Goal: Transaction & Acquisition: Download file/media

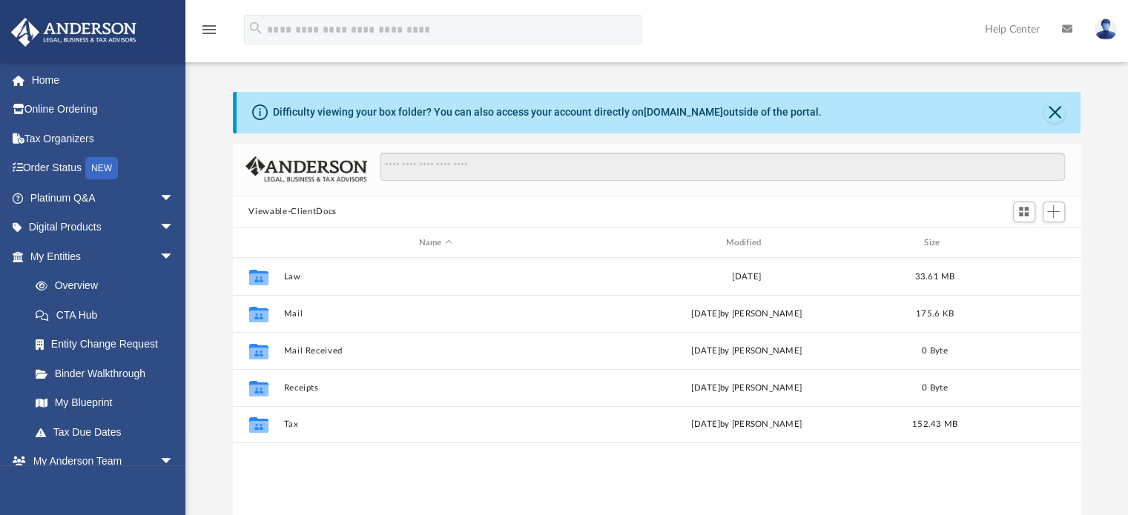
scroll to position [325, 836]
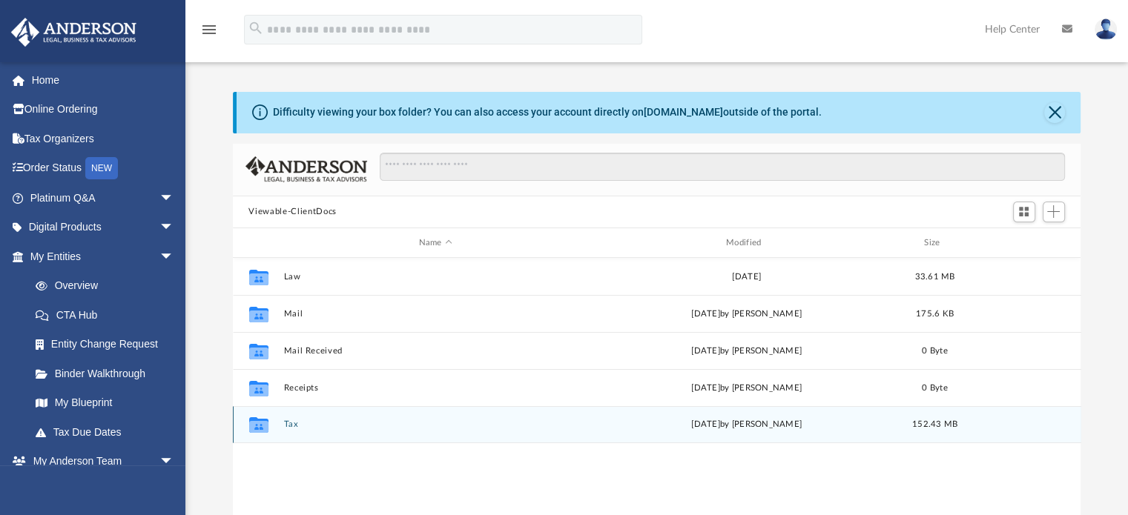
click at [260, 428] on icon "grid" at bounding box center [257, 425] width 19 height 16
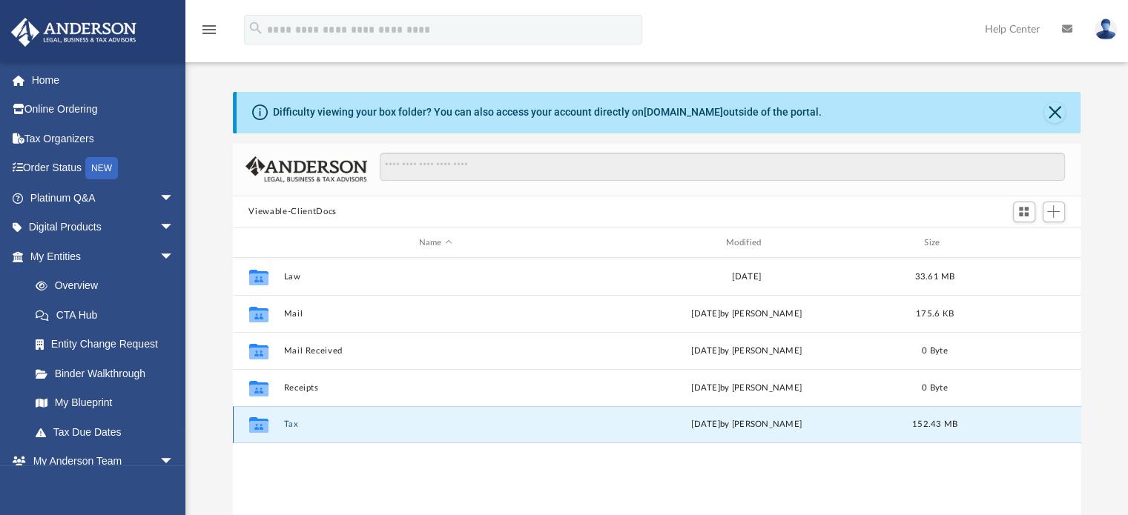
click at [282, 425] on div "Collaborated Folder Tax [DATE] by [PERSON_NAME] 152.43 MB" at bounding box center [657, 424] width 848 height 37
click at [289, 426] on button "Tax" at bounding box center [435, 425] width 304 height 10
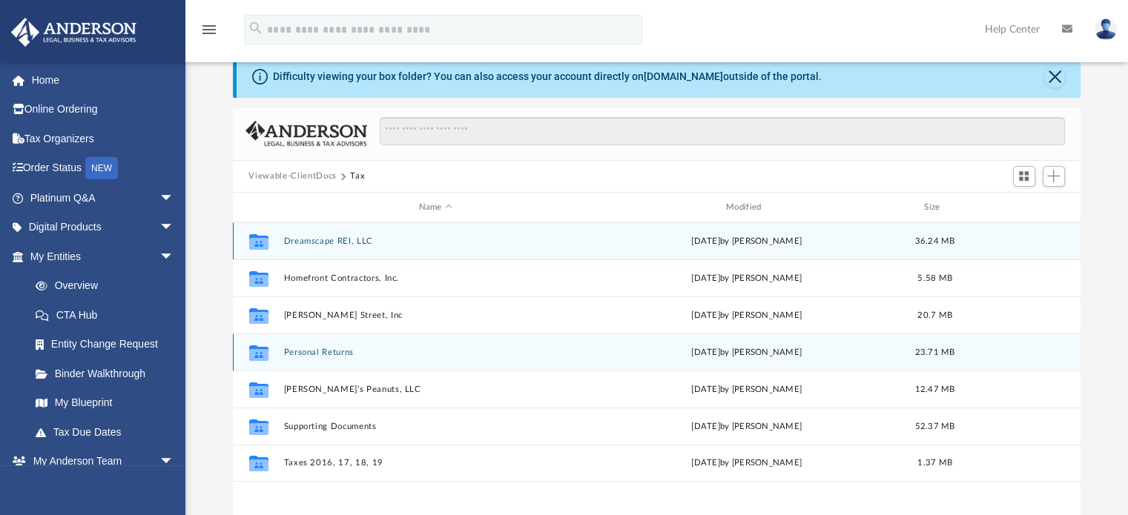
scroll to position [40, 0]
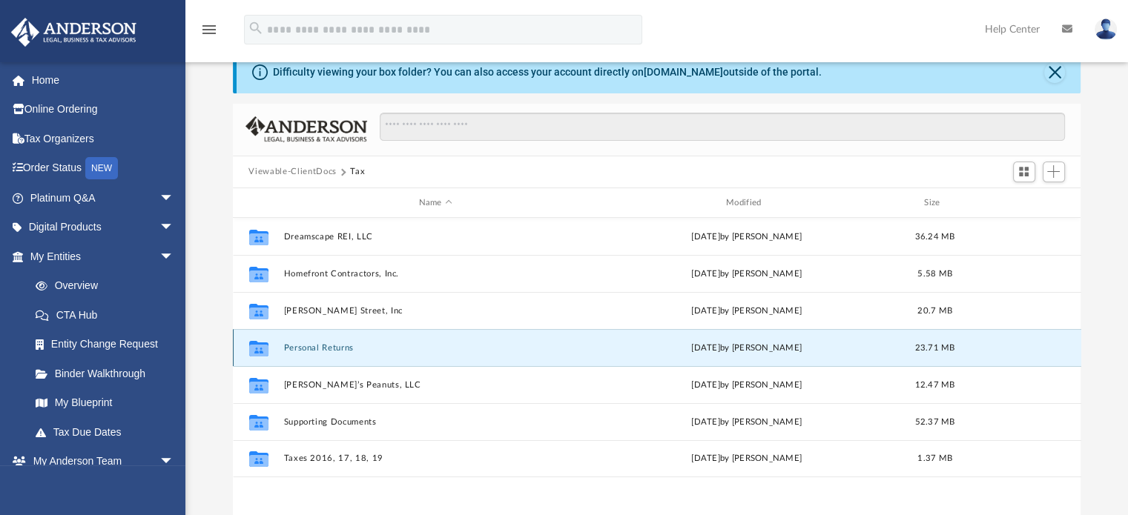
click at [332, 343] on button "Personal Returns" at bounding box center [435, 348] width 304 height 10
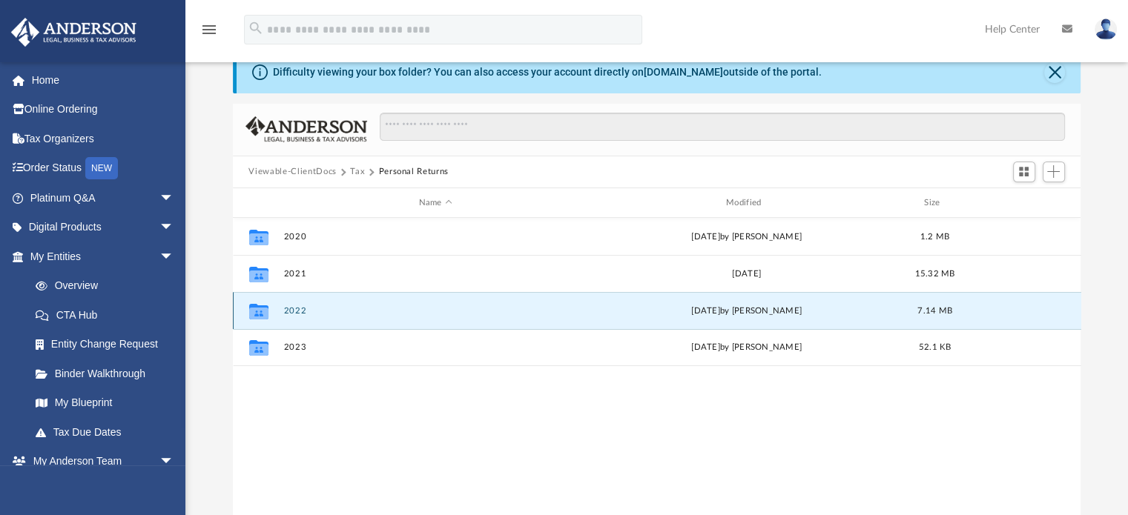
click at [300, 308] on button "2022" at bounding box center [435, 311] width 304 height 10
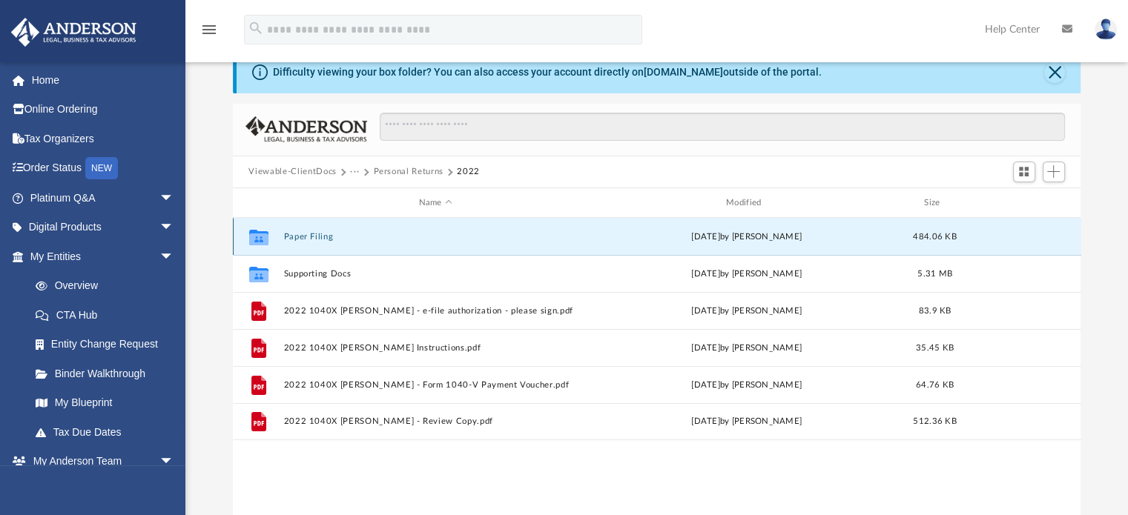
click at [317, 236] on button "Paper Filing" at bounding box center [435, 237] width 304 height 10
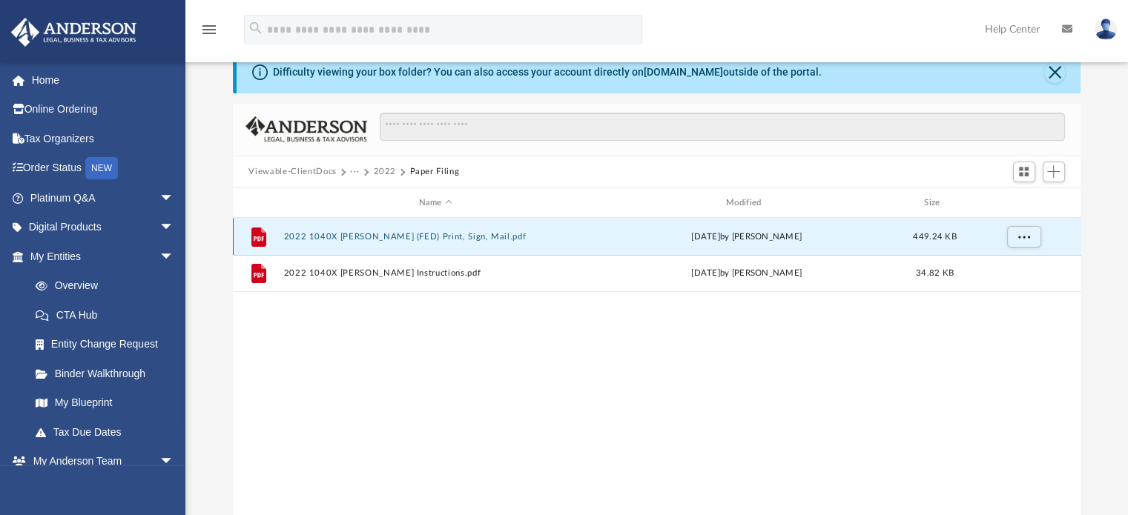
click at [360, 235] on button "2022 1040X [PERSON_NAME] (FED) Print, Sign, Mail.pdf" at bounding box center [435, 237] width 304 height 10
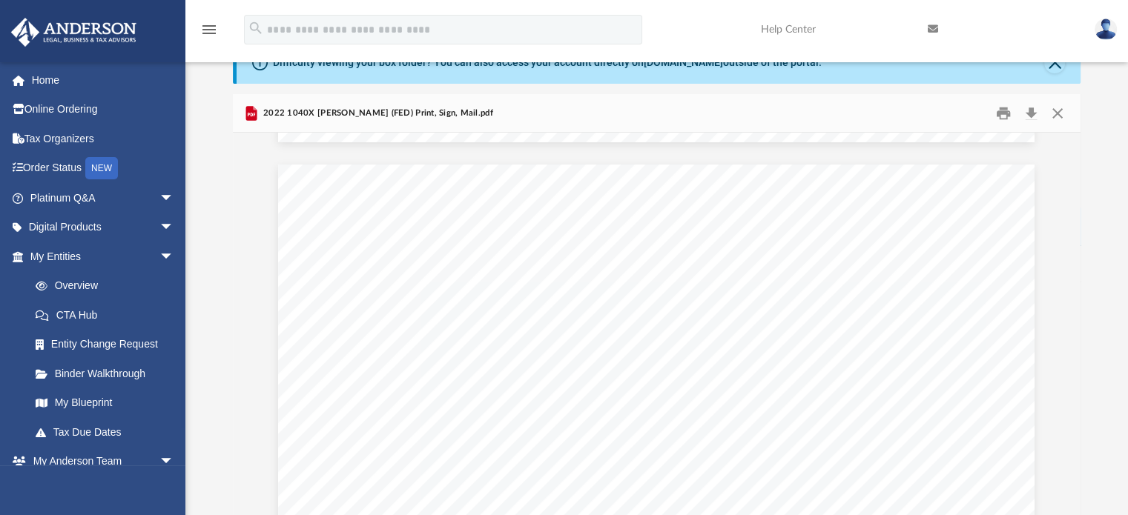
scroll to position [3982, 0]
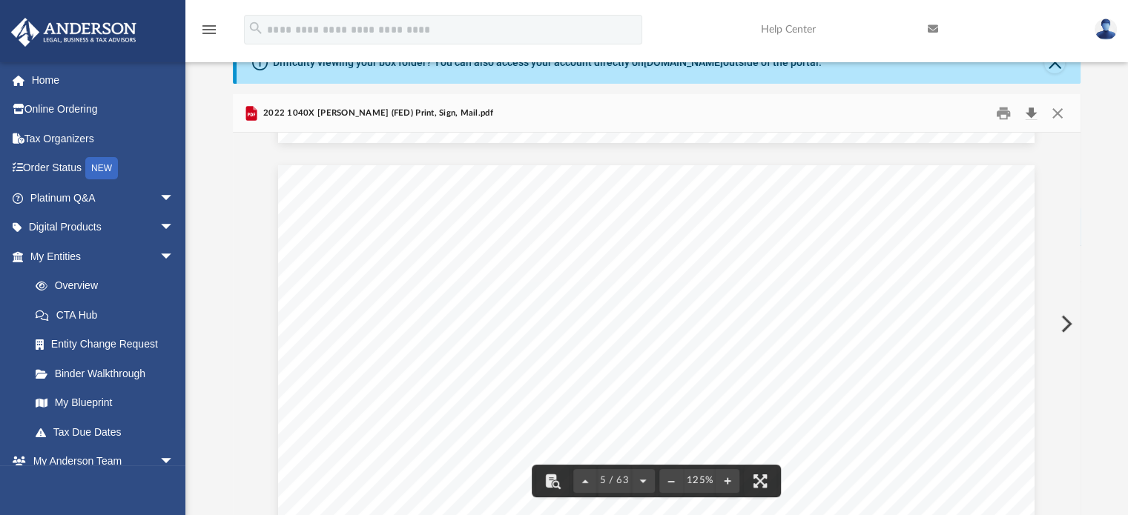
click at [1031, 112] on button "Download" at bounding box center [1031, 113] width 27 height 23
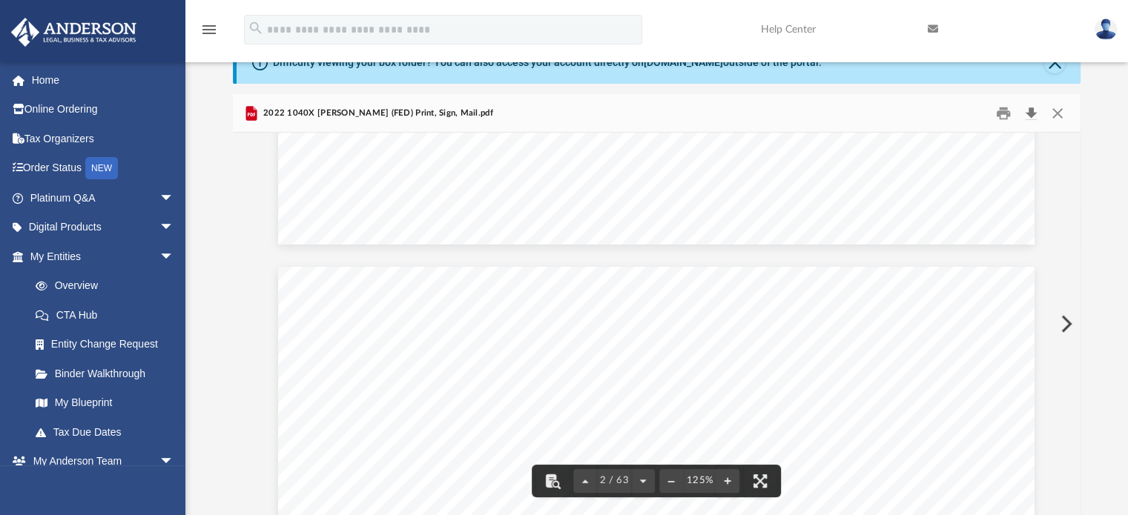
scroll to position [681, 0]
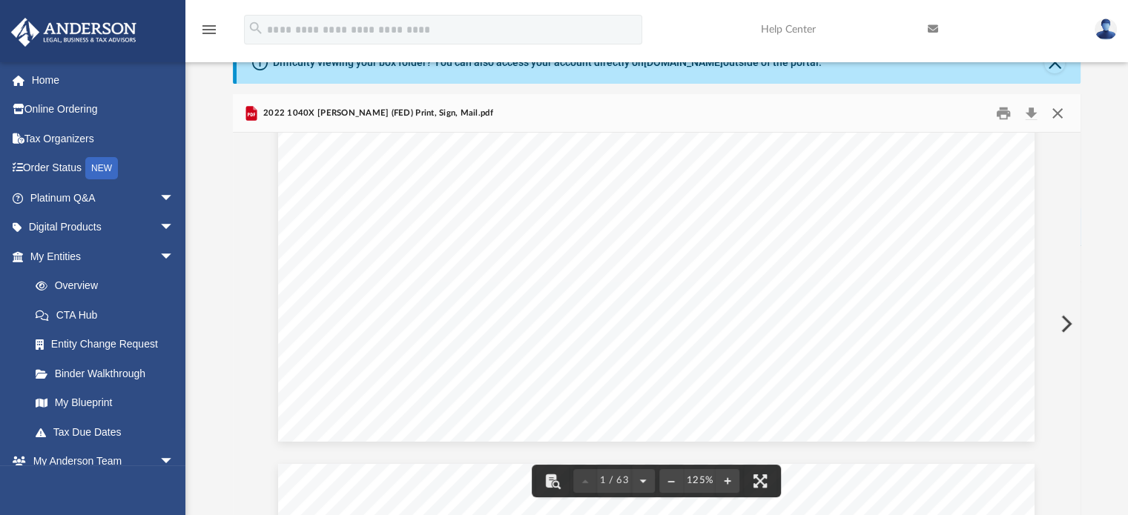
click at [1054, 117] on button "Close" at bounding box center [1057, 113] width 27 height 23
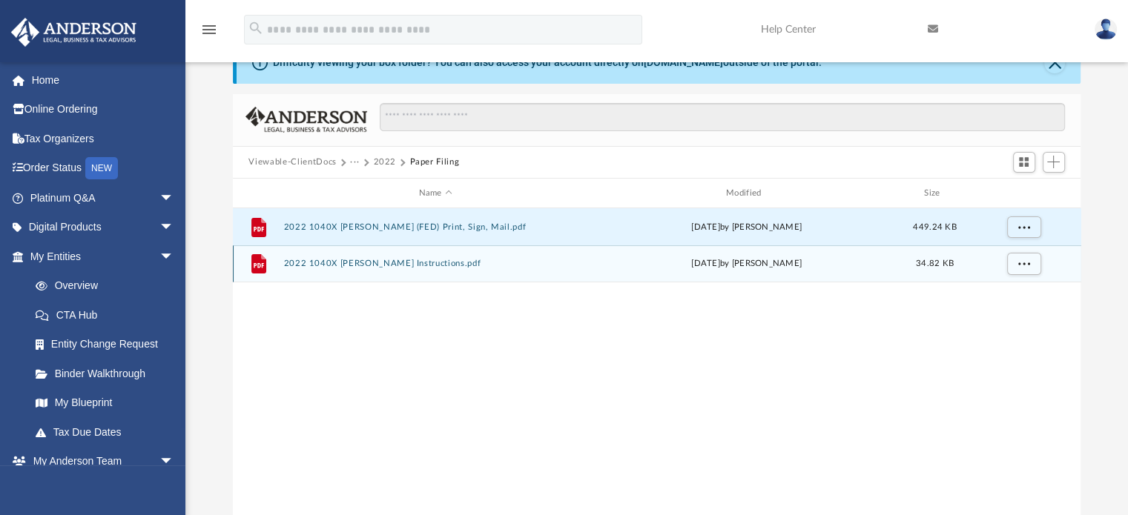
click at [406, 262] on button "2022 1040X [PERSON_NAME] Instructions.pdf" at bounding box center [435, 264] width 304 height 10
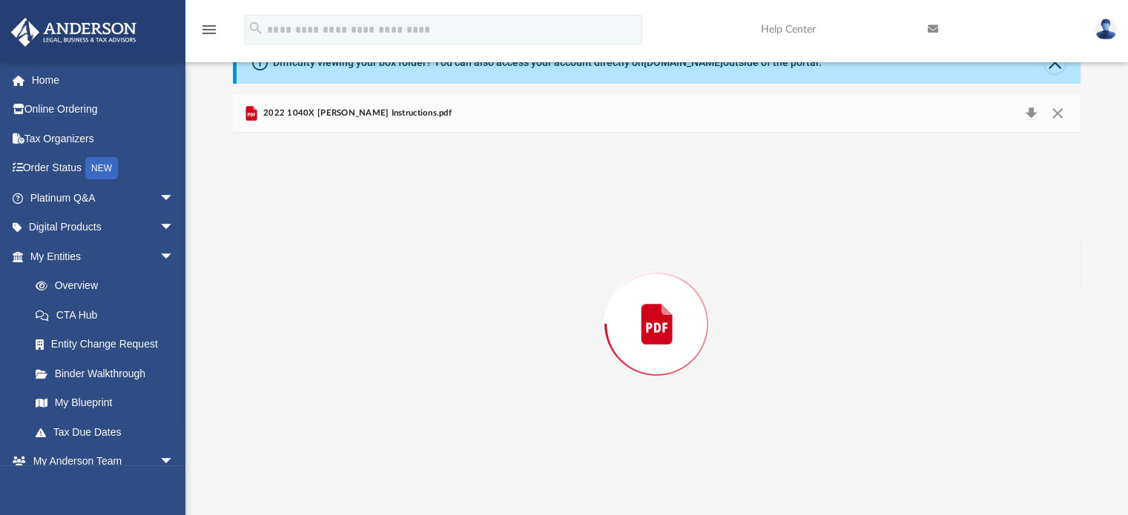
click at [406, 262] on div "Preview" at bounding box center [657, 324] width 848 height 383
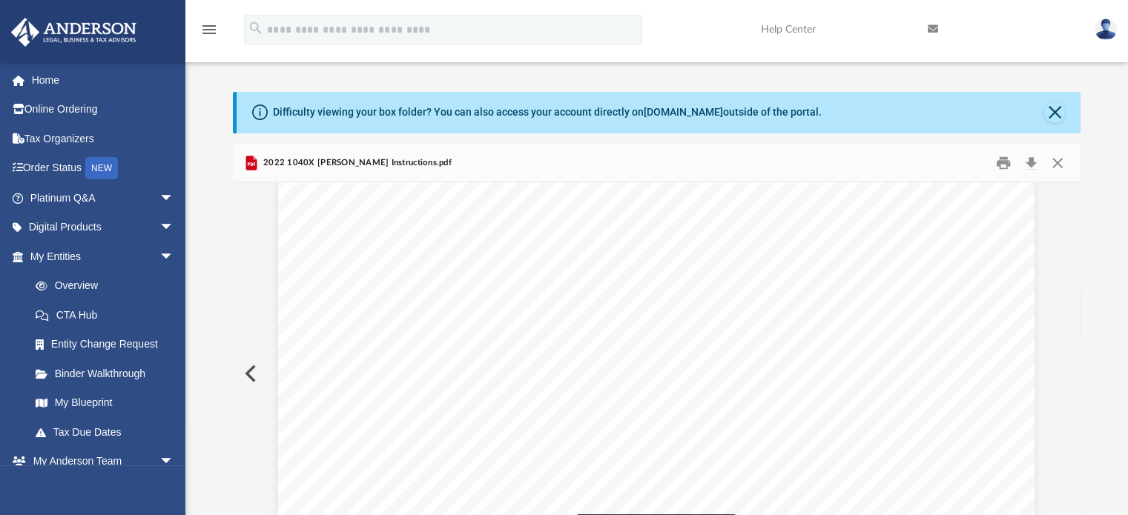
scroll to position [0, 0]
click at [1053, 111] on button "Close" at bounding box center [1054, 112] width 21 height 21
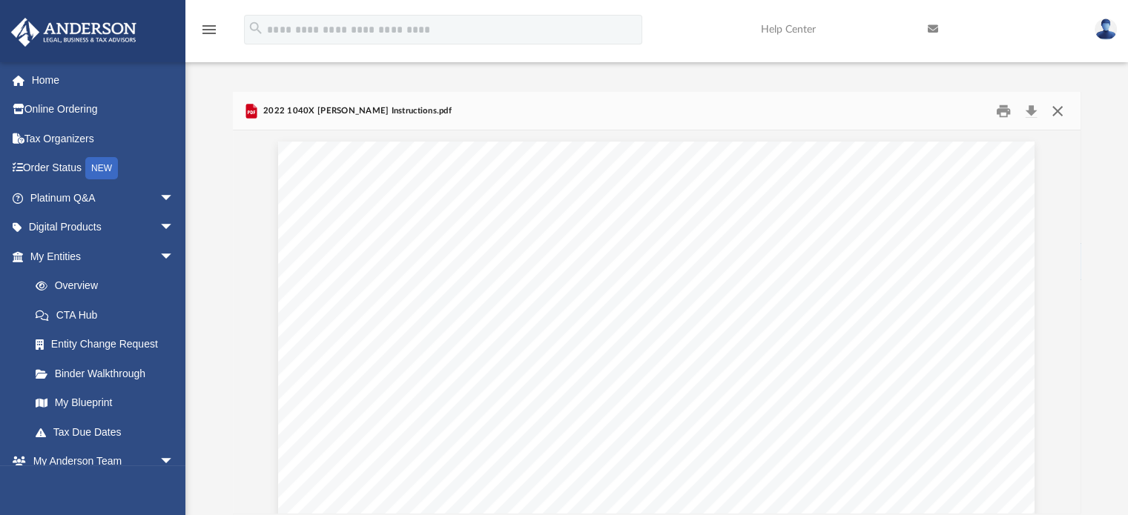
click at [1059, 114] on button "Close" at bounding box center [1057, 110] width 27 height 23
